Goal: Go to known website: Go to known website

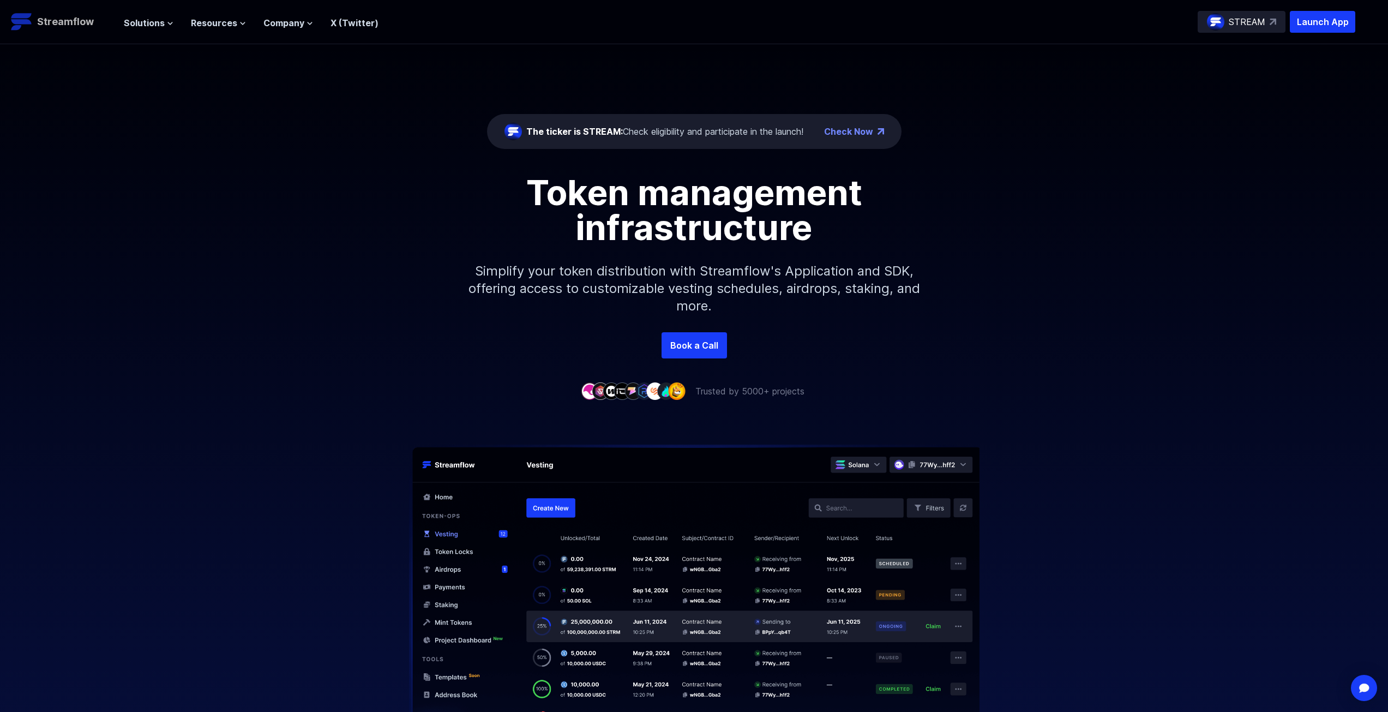
click at [92, 18] on p "Streamflow" at bounding box center [65, 21] width 57 height 15
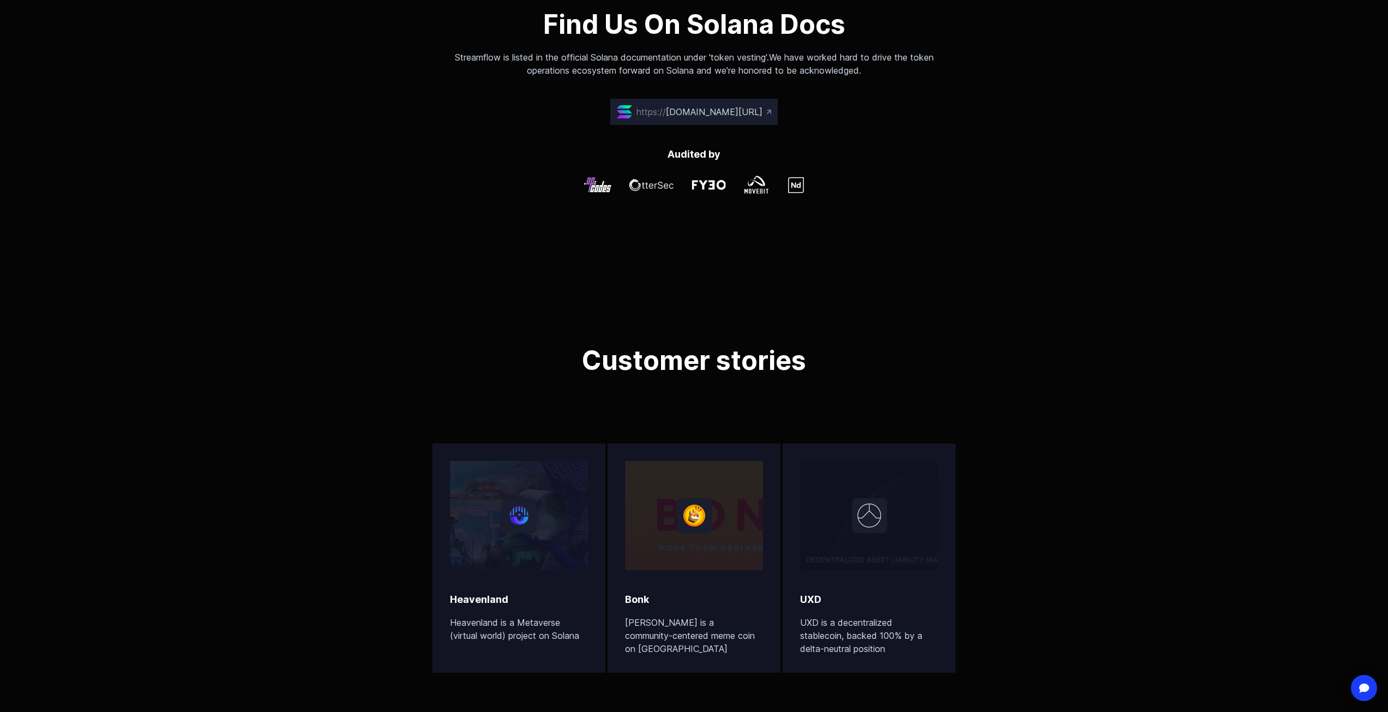
scroll to position [3125, 0]
drag, startPoint x: 242, startPoint y: 37, endPoint x: 244, endPoint y: 23, distance: 14.3
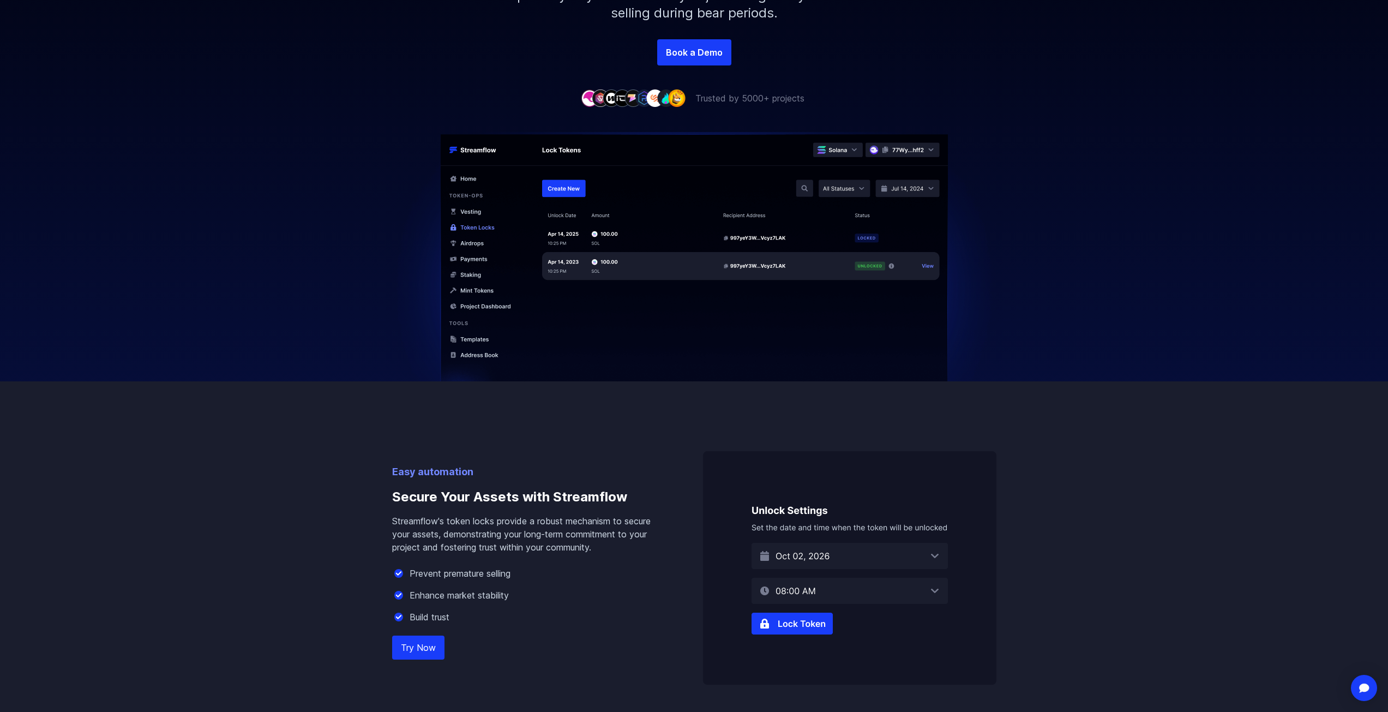
scroll to position [327, 0]
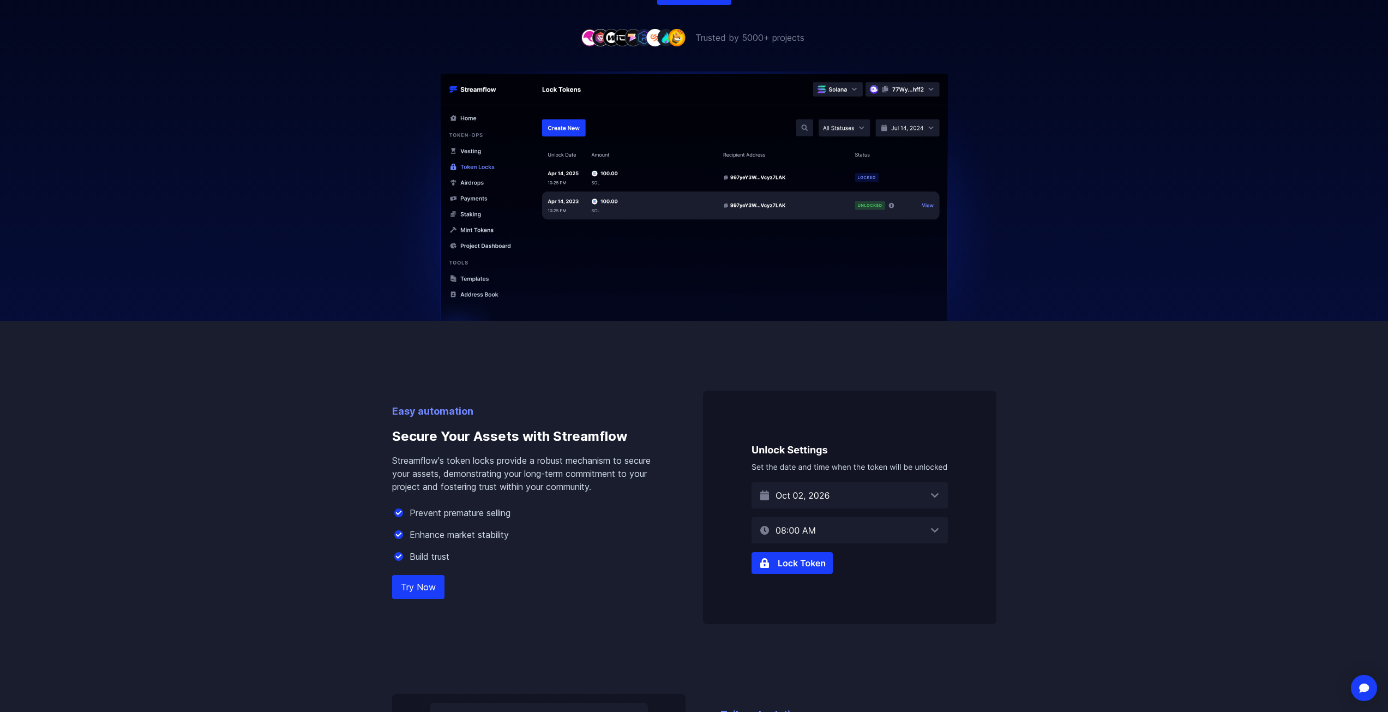
click at [424, 582] on link "Try Now" at bounding box center [418, 587] width 52 height 24
